Goal: Task Accomplishment & Management: Use online tool/utility

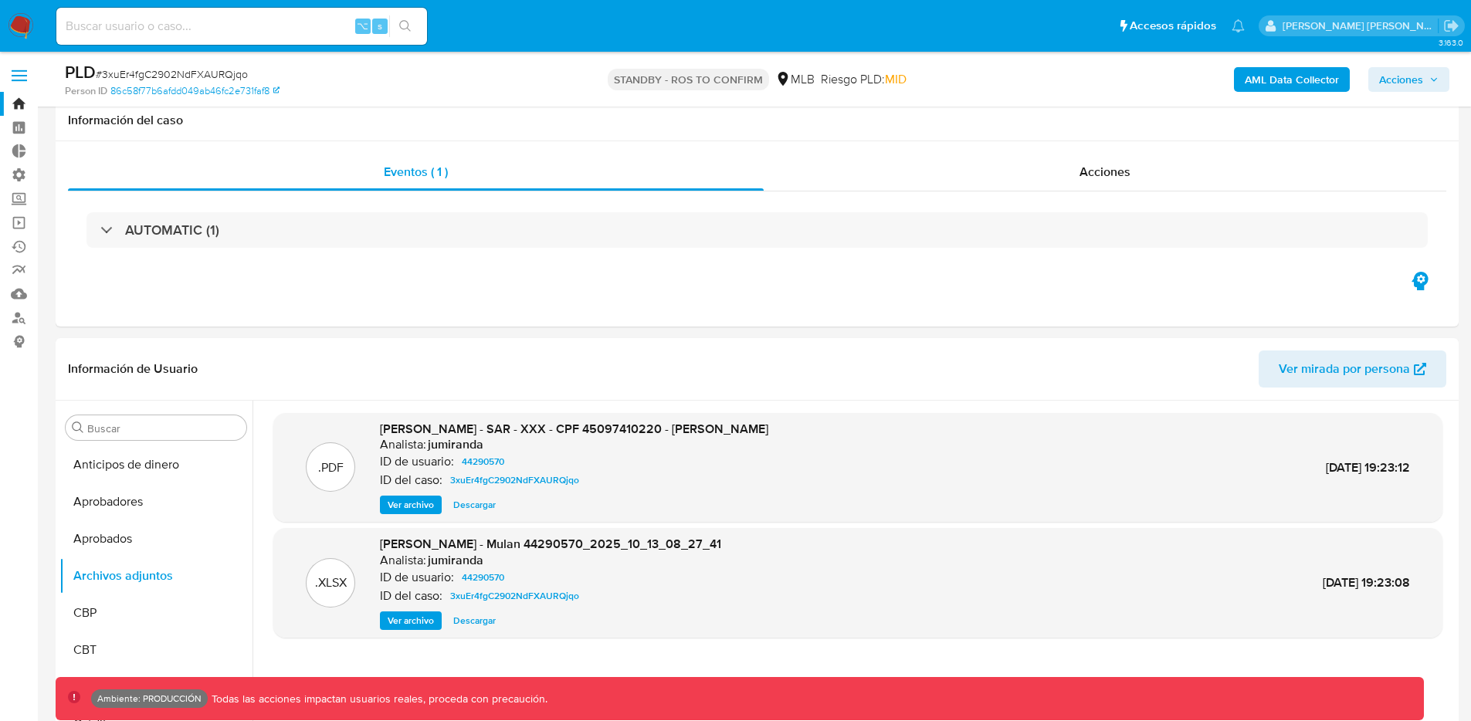
select select "10"
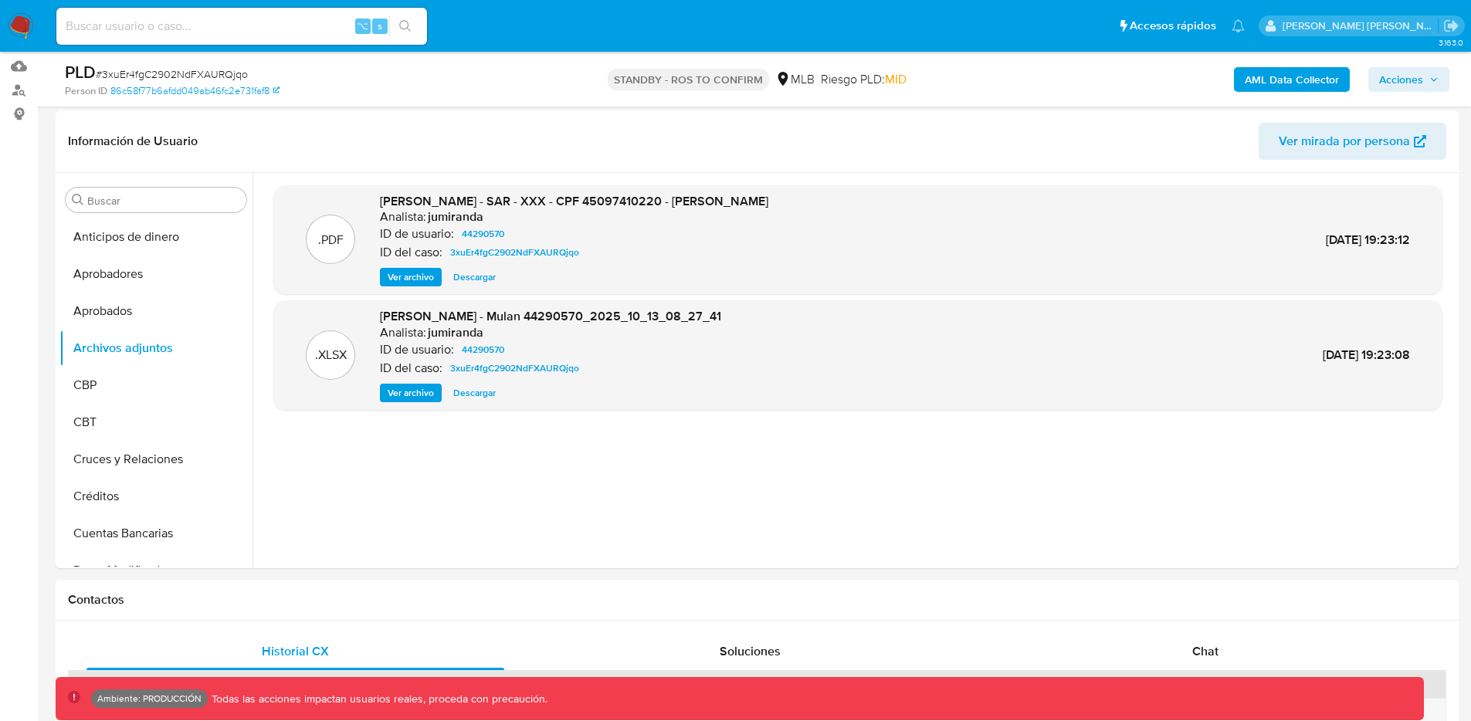
scroll to position [67, 0]
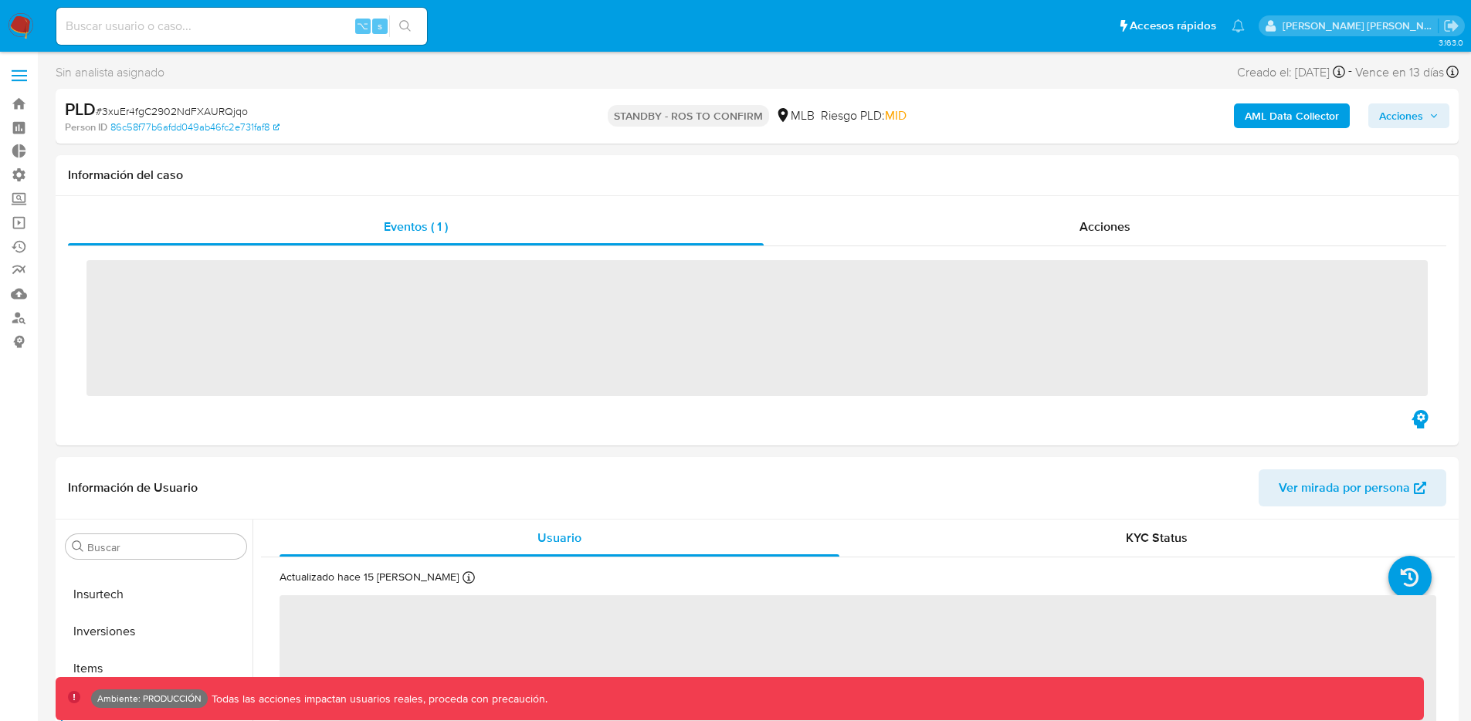
scroll to position [838, 0]
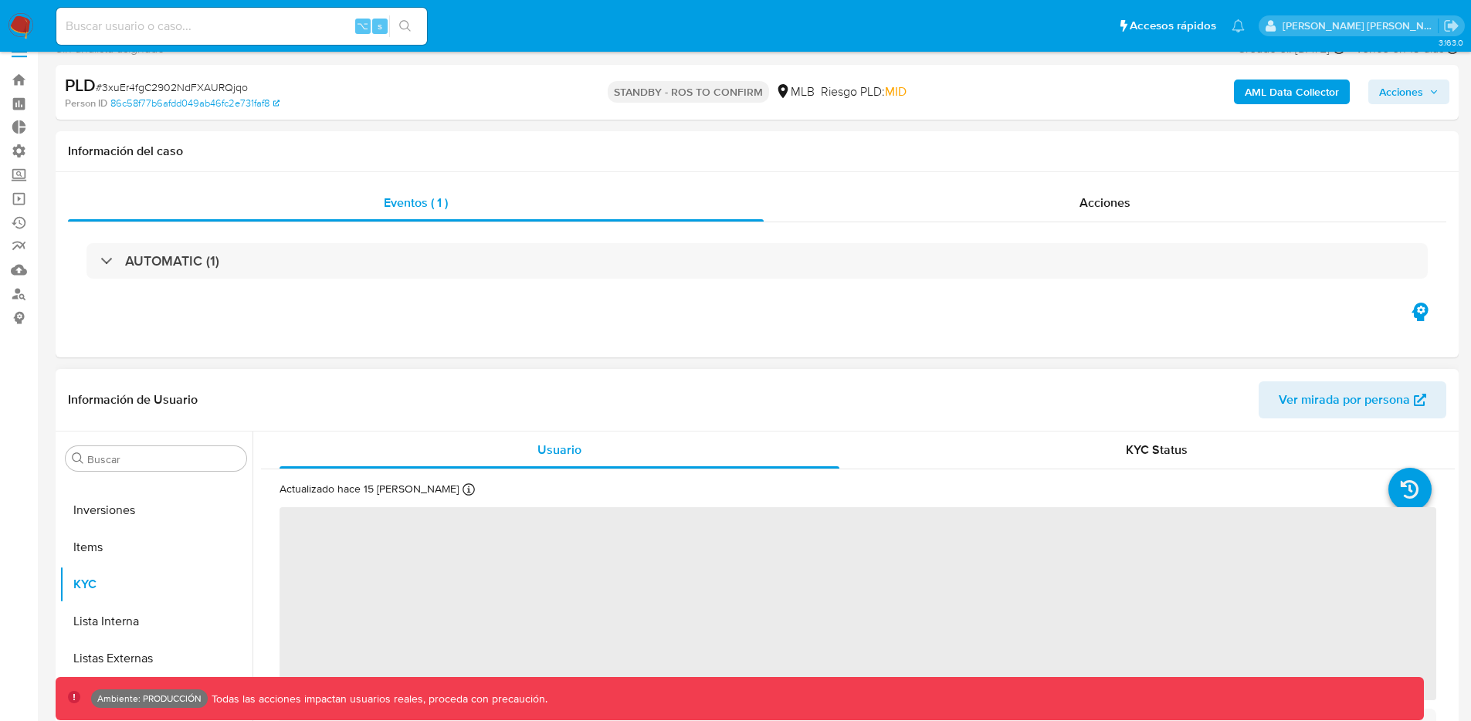
select select "10"
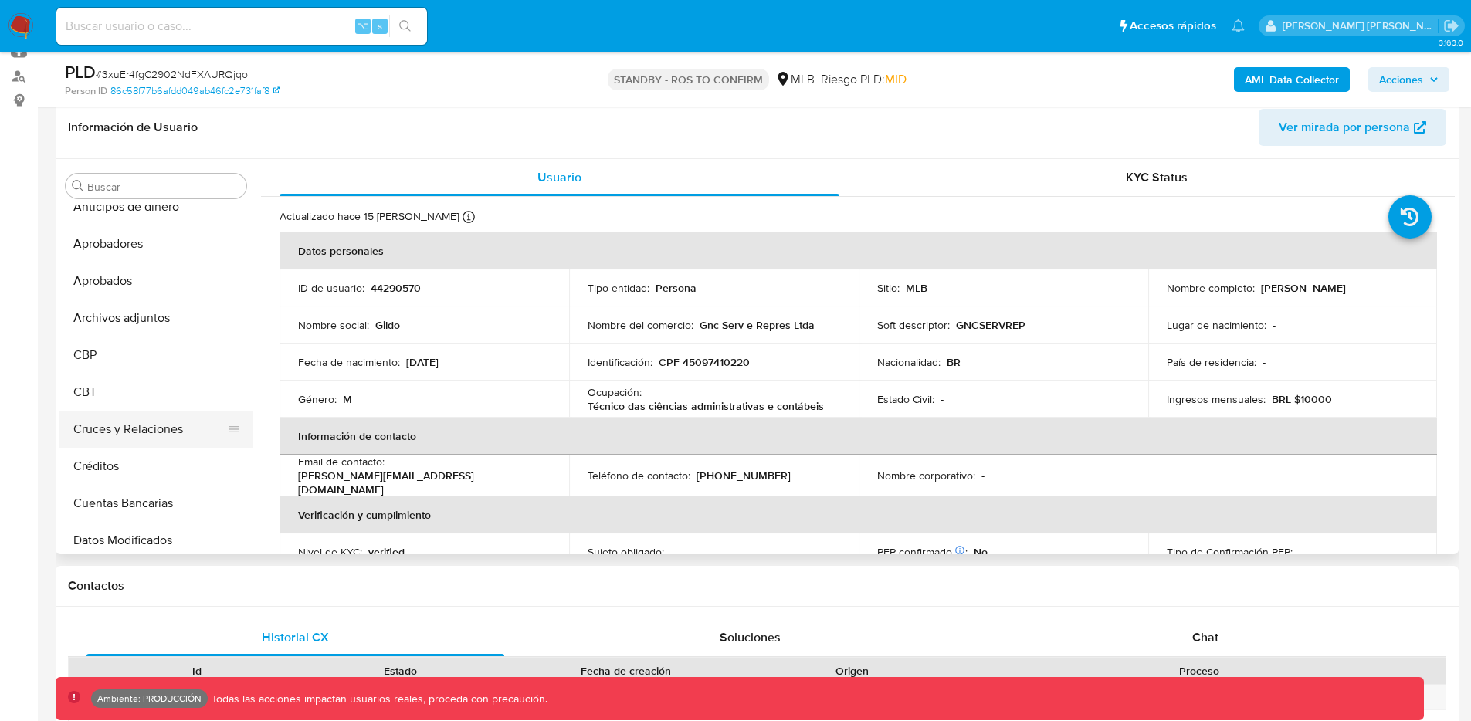
scroll to position [0, 0]
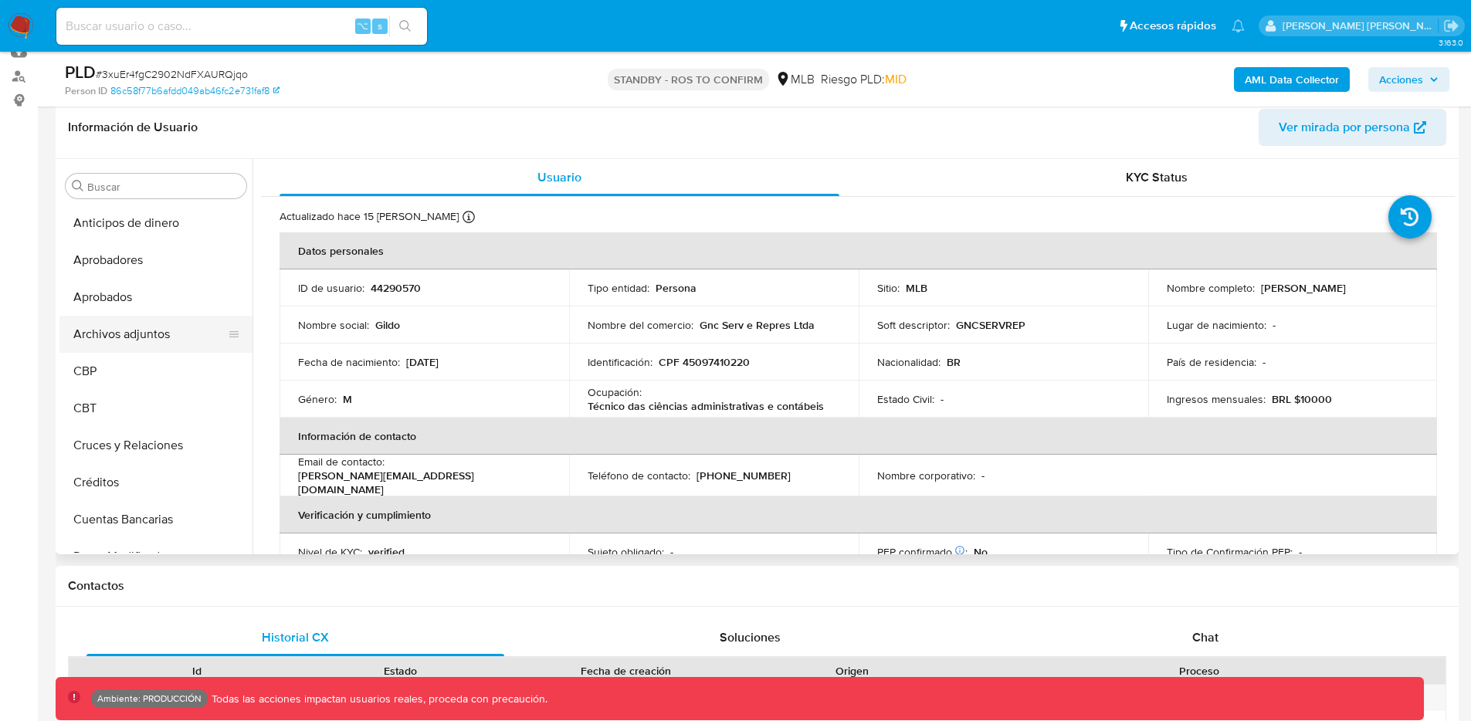
click at [157, 329] on button "Archivos adjuntos" at bounding box center [149, 334] width 181 height 37
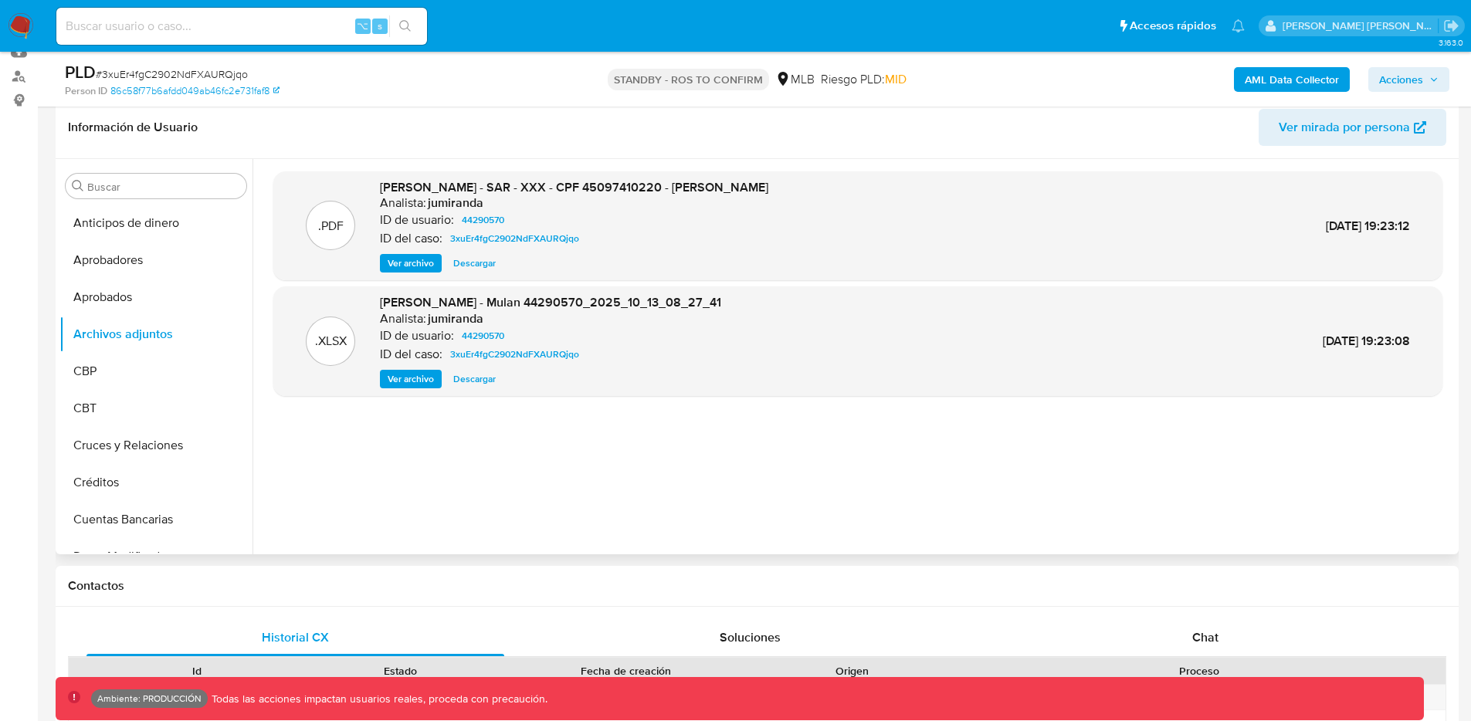
click at [419, 266] on span "Ver archivo" at bounding box center [411, 263] width 46 height 15
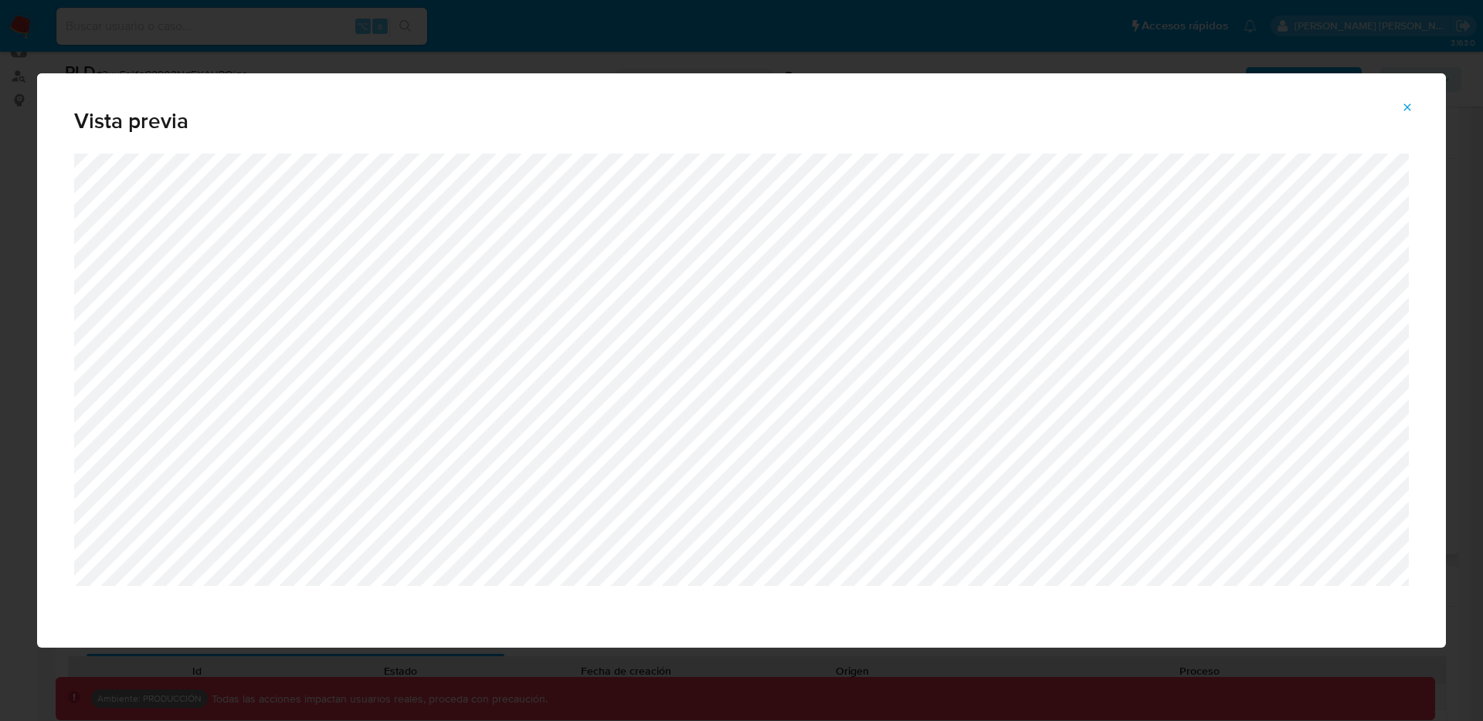
click at [1407, 111] on icon "Attachment preview" at bounding box center [1407, 107] width 12 height 12
